Goal: Check status: Check status

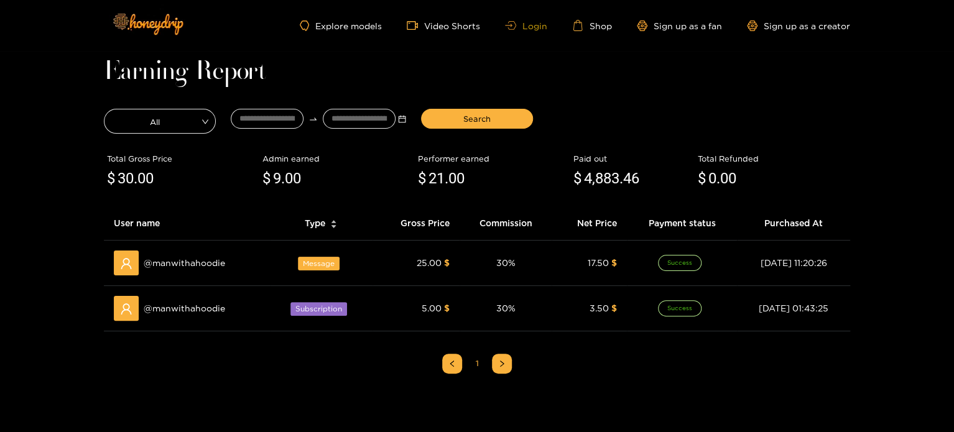
click at [533, 27] on link "Login" at bounding box center [526, 25] width 42 height 9
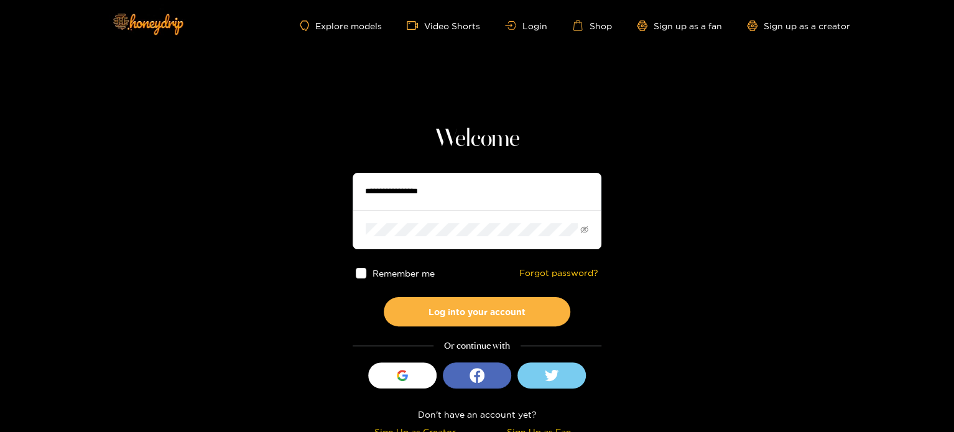
click at [418, 188] on input "text" at bounding box center [477, 191] width 249 height 37
paste input "**********"
type input "**********"
click at [417, 254] on div "Remember me Forgot password?" at bounding box center [477, 273] width 249 height 48
click at [402, 217] on span at bounding box center [477, 229] width 249 height 39
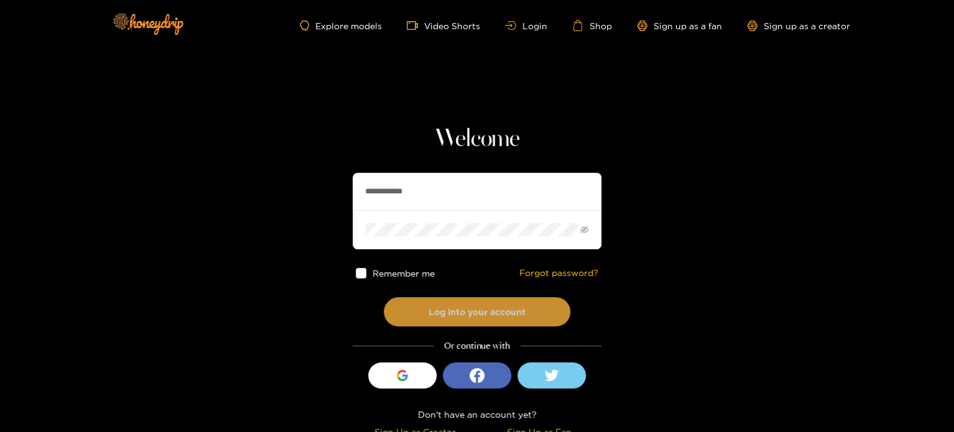
click at [422, 306] on button "Log into your account" at bounding box center [477, 311] width 187 height 29
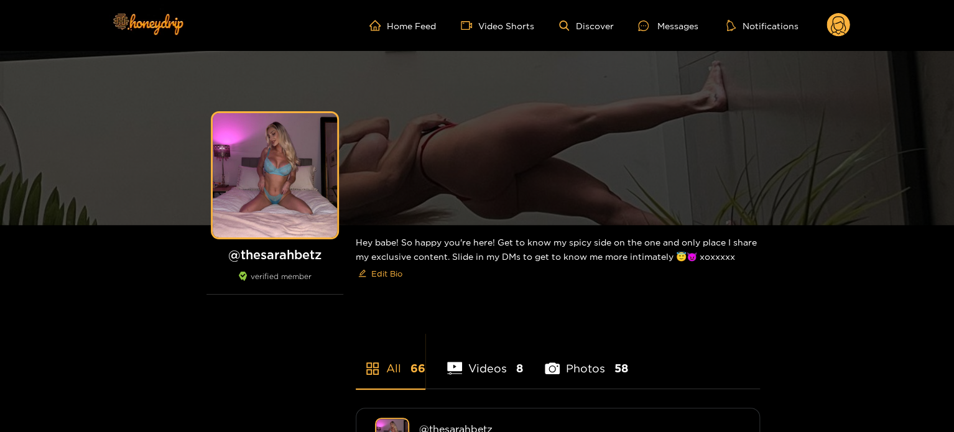
click at [837, 34] on circle at bounding box center [838, 25] width 24 height 24
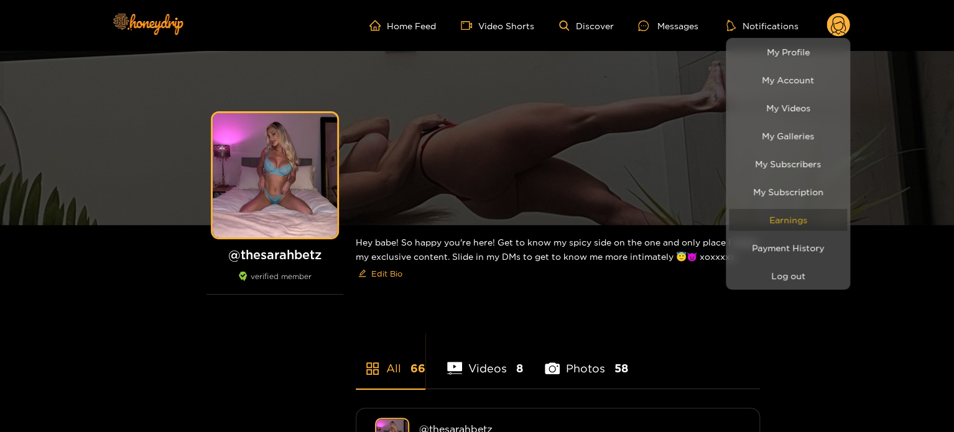
click at [788, 224] on link "Earnings" at bounding box center [788, 220] width 118 height 22
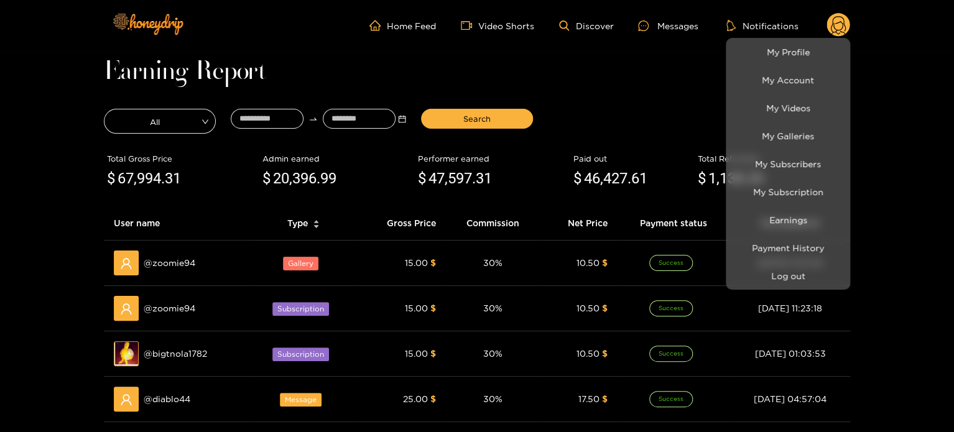
click at [273, 110] on div at bounding box center [477, 216] width 954 height 432
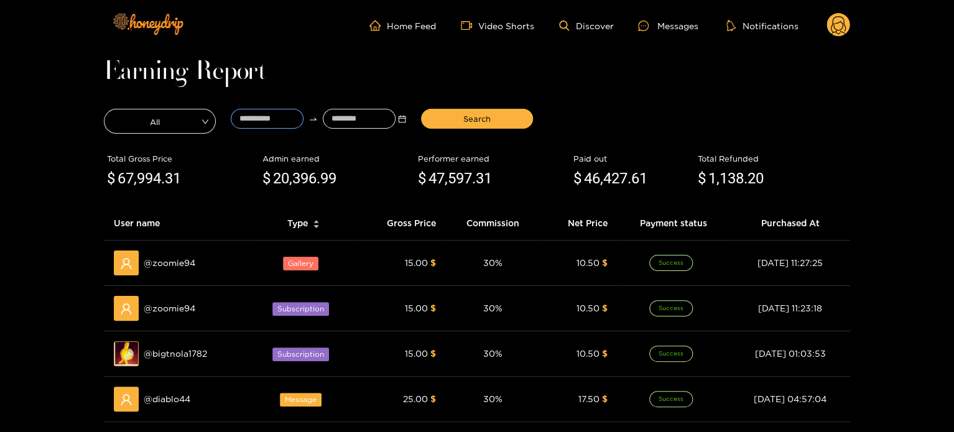
click at [273, 110] on input at bounding box center [267, 119] width 73 height 20
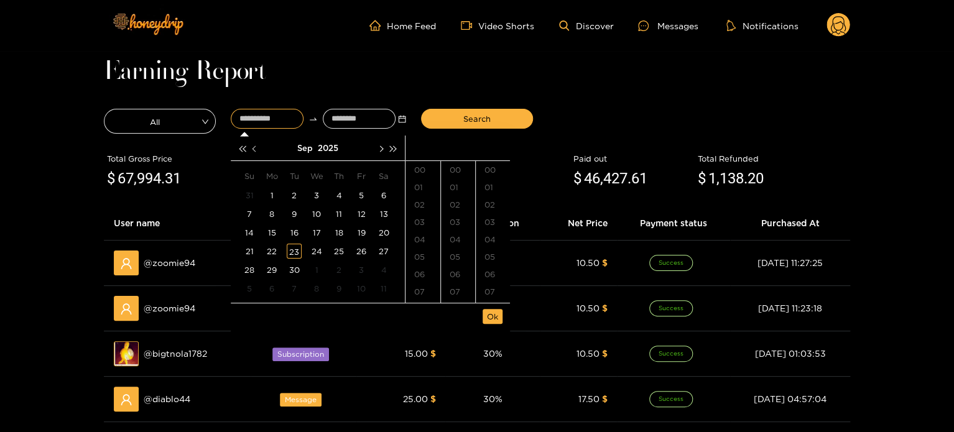
click at [252, 149] on span "button" at bounding box center [255, 148] width 6 height 6
click at [316, 255] on div "20" at bounding box center [316, 251] width 15 height 15
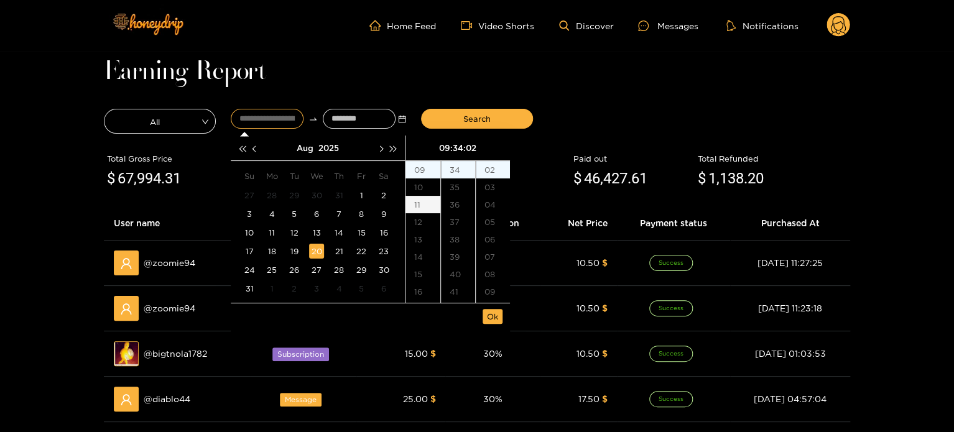
click at [426, 200] on div "11" at bounding box center [422, 204] width 35 height 17
click at [455, 272] on div "40" at bounding box center [458, 273] width 34 height 17
click at [499, 169] on div "00" at bounding box center [493, 169] width 34 height 17
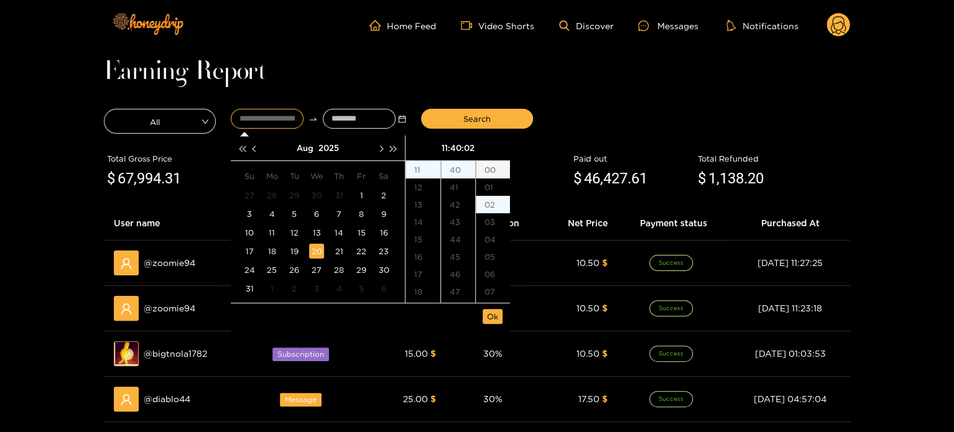
type input "**********"
click at [498, 318] on button "Ok" at bounding box center [492, 316] width 20 height 15
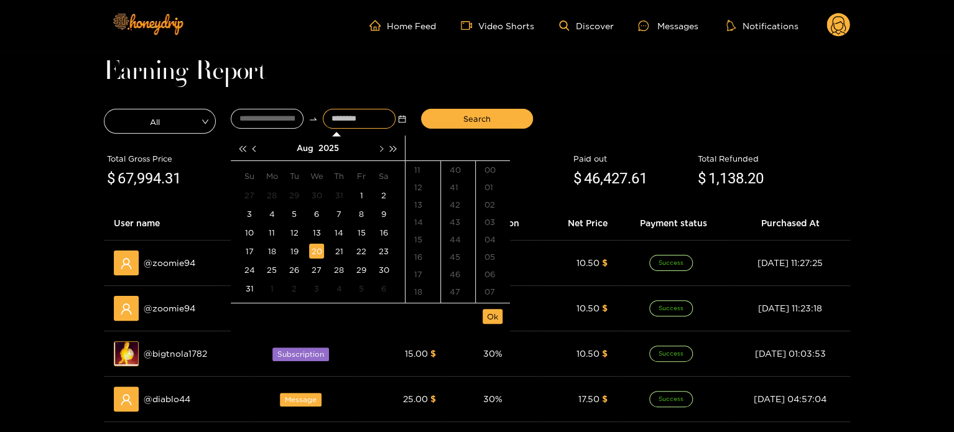
click at [381, 154] on button "button" at bounding box center [380, 148] width 13 height 25
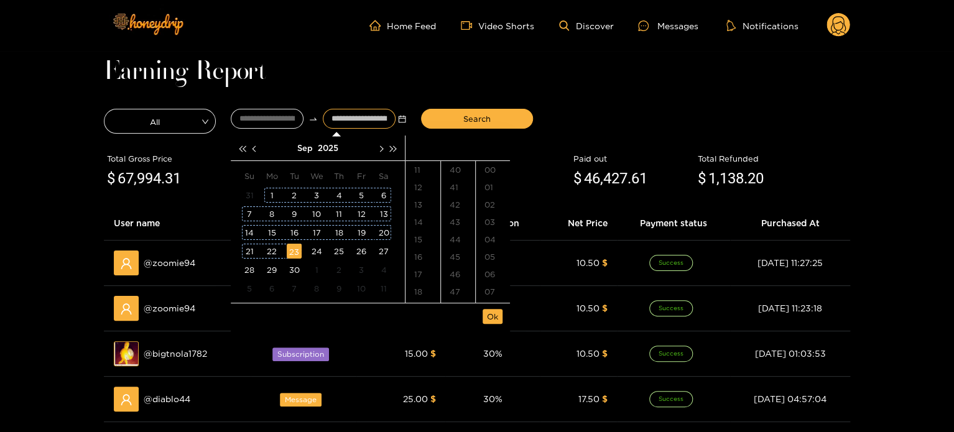
click at [293, 256] on div "23" at bounding box center [294, 251] width 15 height 15
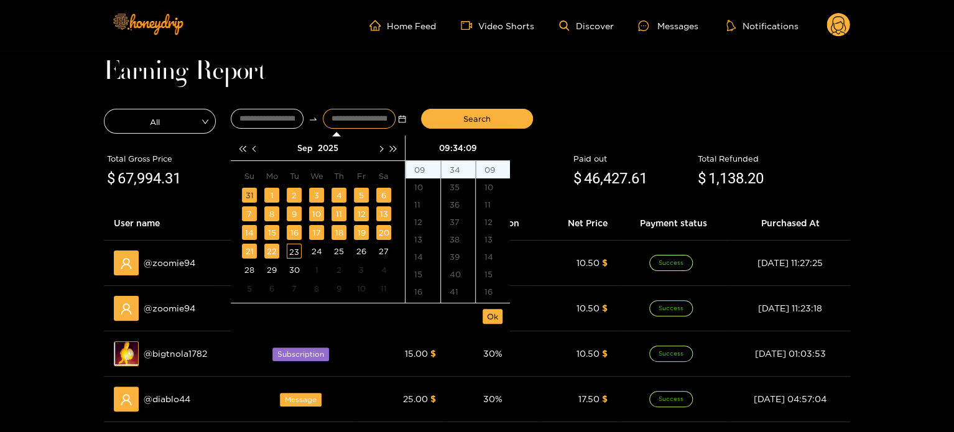
type input "**********"
click at [499, 321] on button "Ok" at bounding box center [492, 316] width 20 height 15
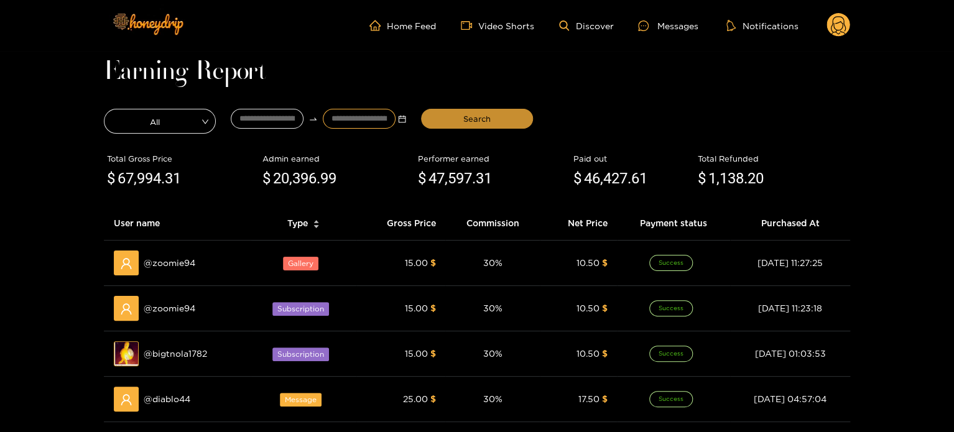
click at [467, 111] on button "Search" at bounding box center [477, 119] width 112 height 20
